Goal: Check status

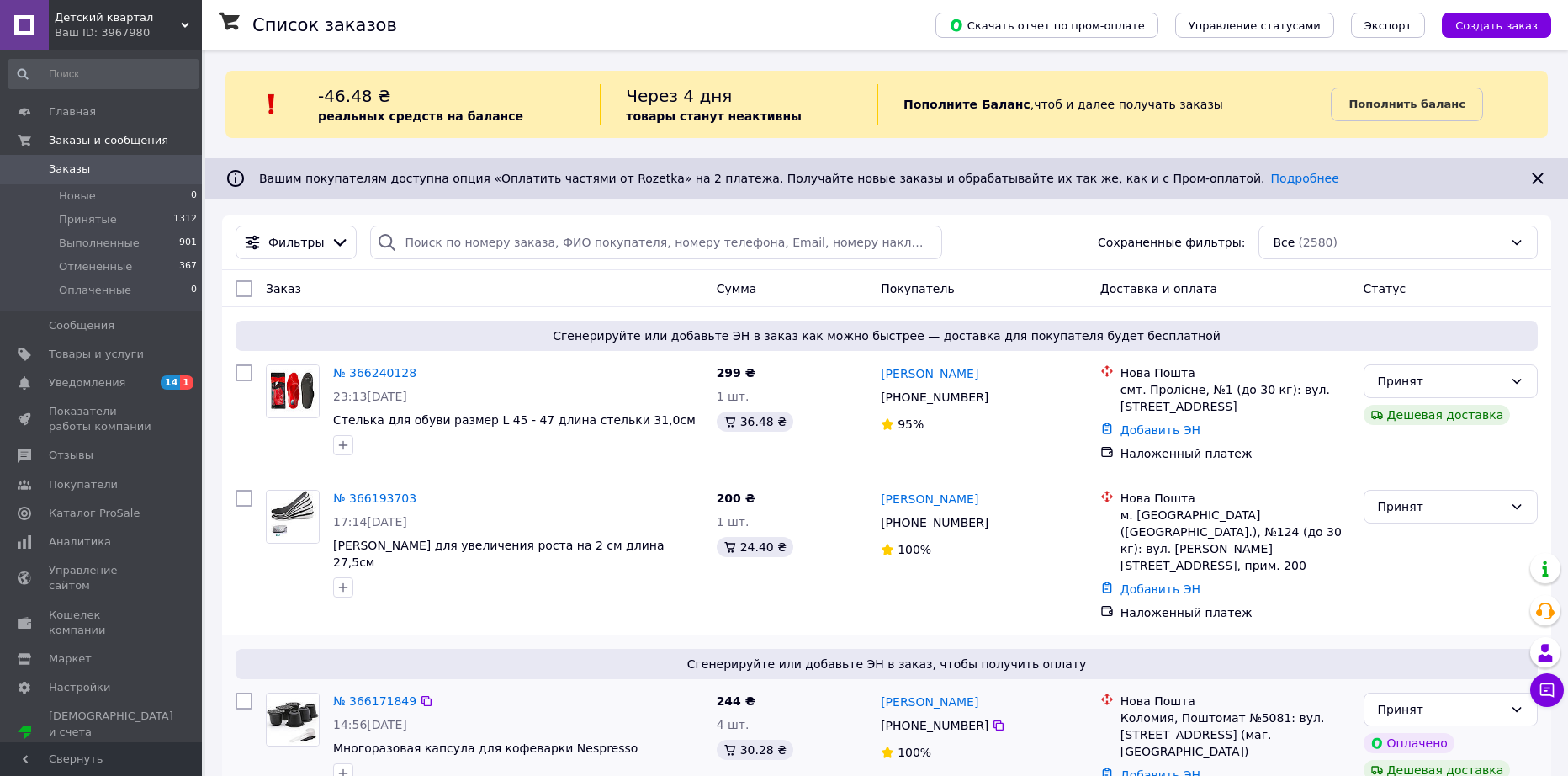
scroll to position [253, 0]
